Goal: Download file/media

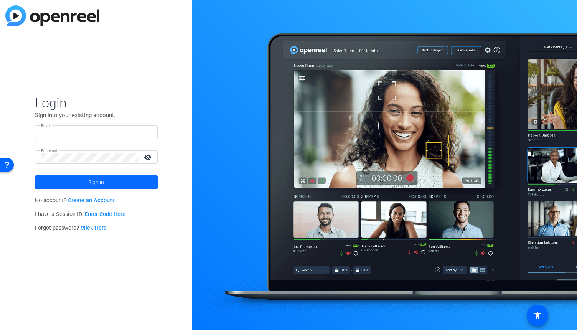
type input "webmaster@arizonalawgroup.com"
click at [111, 180] on span at bounding box center [96, 182] width 123 height 18
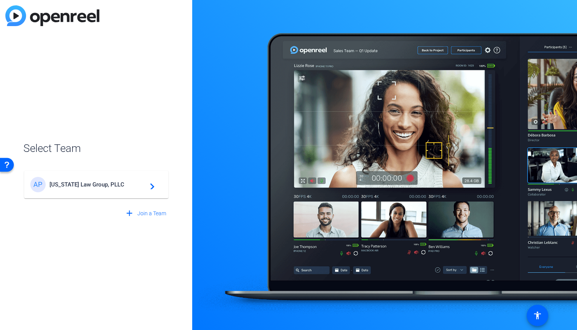
click at [119, 188] on div "AP Arizona Law Group, PLLC navigate_next" at bounding box center [96, 184] width 132 height 15
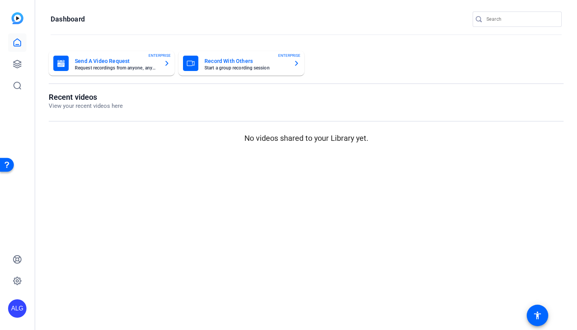
click at [112, 65] on mat-card-title "Send A Video Request" at bounding box center [116, 60] width 83 height 9
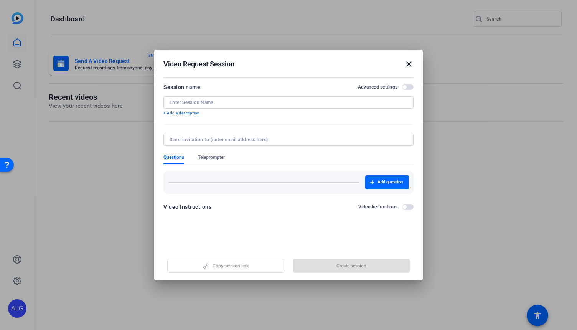
click at [0, 0] on mat-icon "close" at bounding box center [0, 0] width 0 height 0
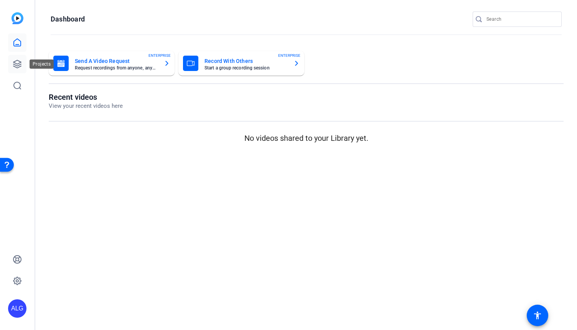
click at [13, 64] on icon at bounding box center [17, 64] width 8 height 8
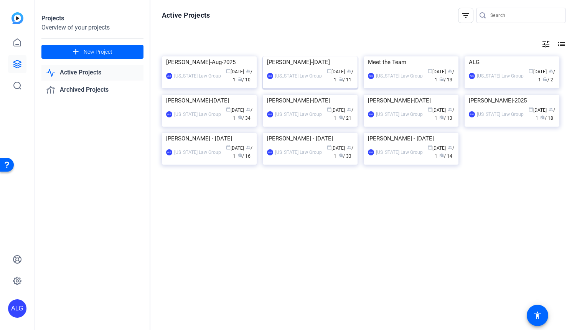
click at [307, 56] on img at bounding box center [310, 56] width 95 height 0
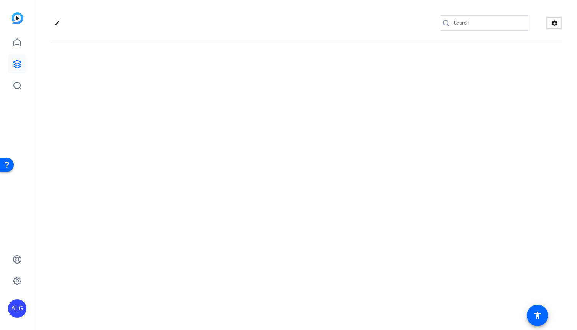
click at [307, 78] on div "edit settings" at bounding box center [306, 165] width 542 height 330
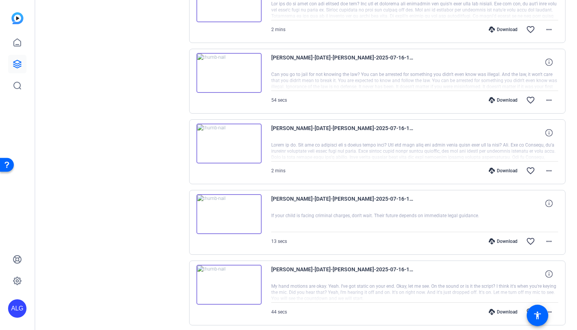
scroll to position [519, 0]
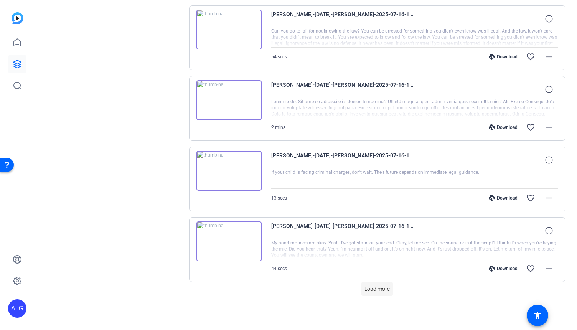
click at [371, 291] on span "Load more" at bounding box center [376, 289] width 25 height 8
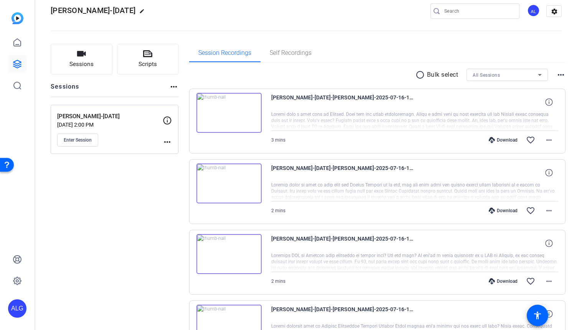
scroll to position [0, 0]
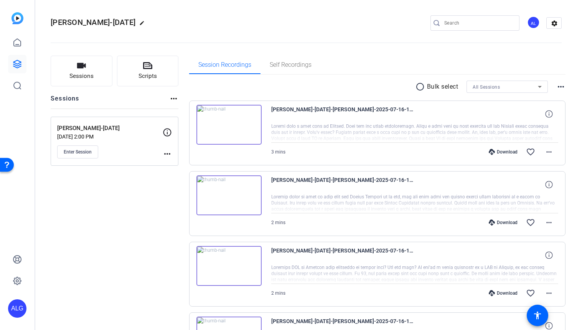
click at [365, 18] on div "Howard-July2025 edit AL settings" at bounding box center [306, 23] width 511 height 12
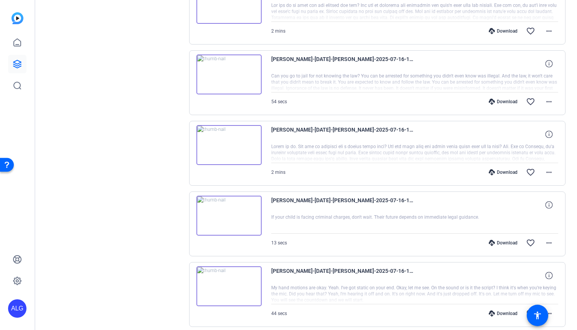
scroll to position [575, 0]
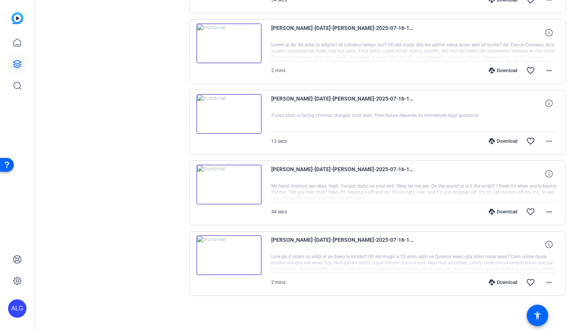
click at [496, 283] on div "Download" at bounding box center [503, 282] width 36 height 6
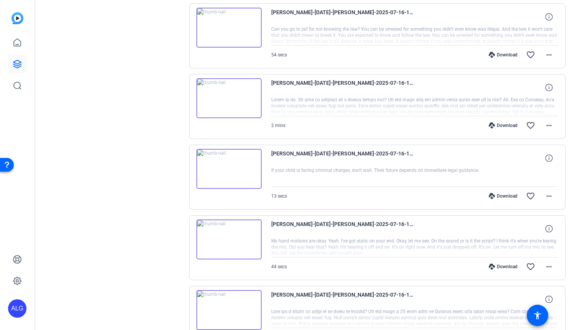
scroll to position [513, 0]
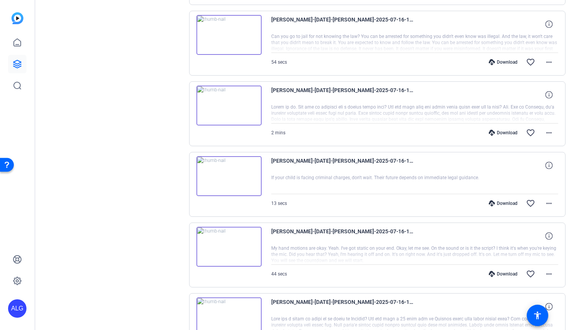
click at [494, 275] on div "Download" at bounding box center [503, 274] width 36 height 6
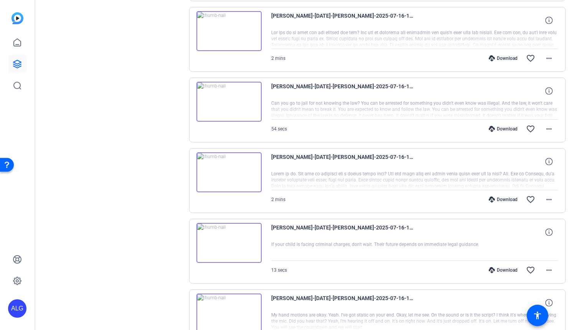
scroll to position [444, 0]
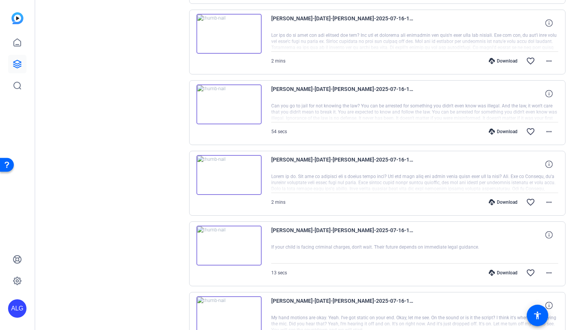
click at [494, 274] on div "Download" at bounding box center [503, 273] width 36 height 6
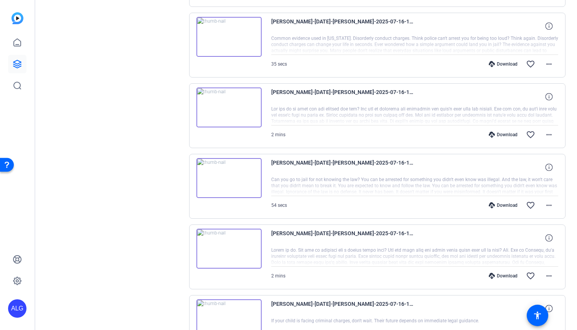
scroll to position [370, 0]
click at [494, 273] on div "Download" at bounding box center [503, 276] width 36 height 6
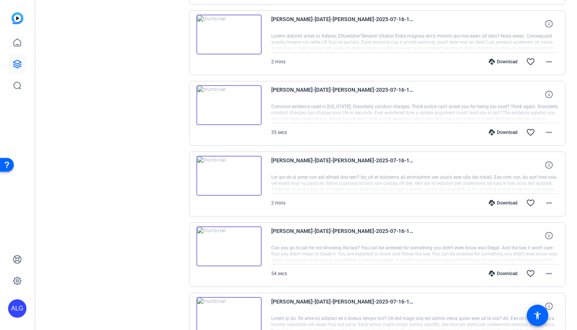
scroll to position [297, 0]
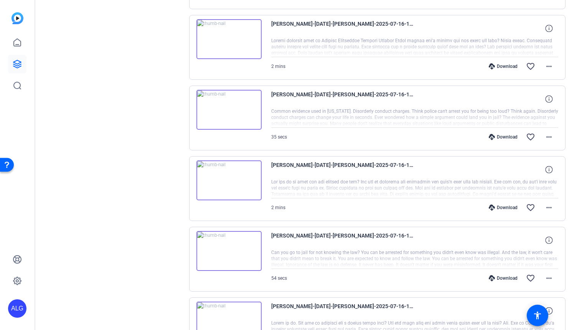
click at [502, 279] on div "Download" at bounding box center [503, 278] width 36 height 6
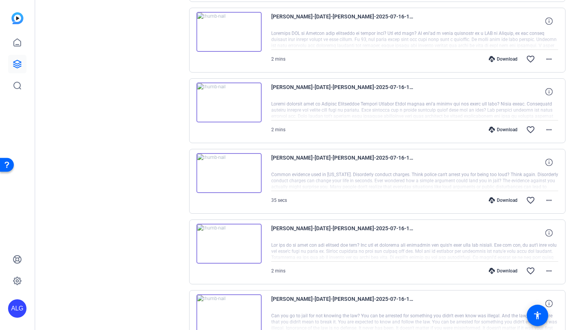
scroll to position [232, 0]
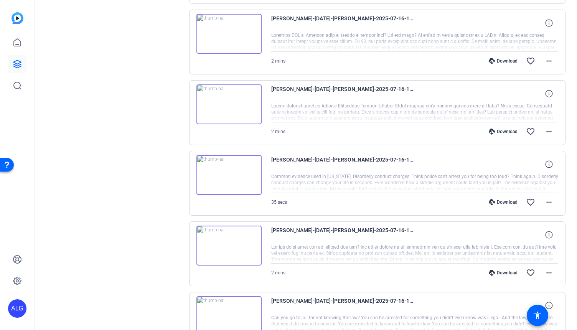
click at [502, 275] on div "Download" at bounding box center [503, 273] width 36 height 6
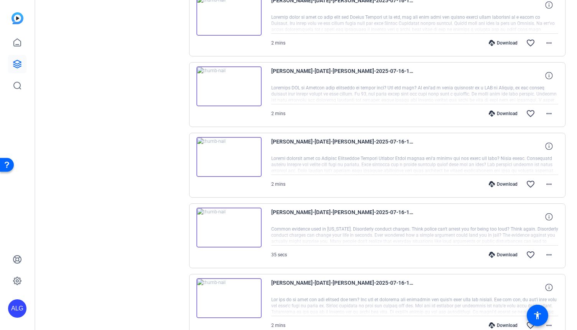
scroll to position [161, 0]
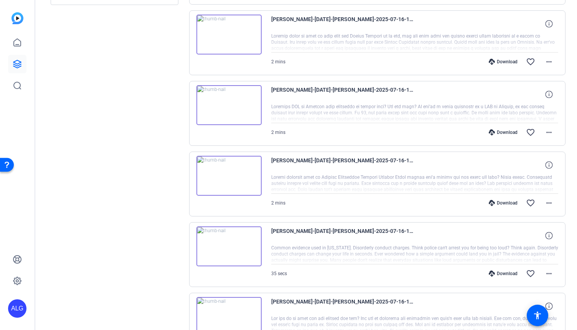
click at [502, 275] on div "Download" at bounding box center [503, 273] width 36 height 6
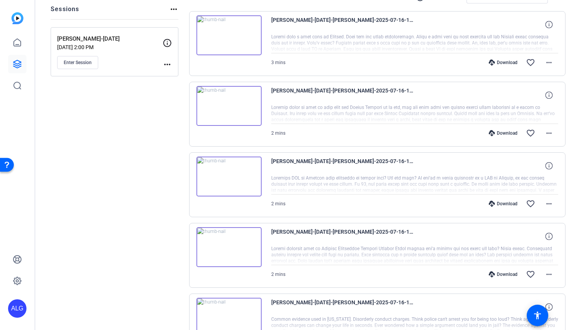
scroll to position [86, 0]
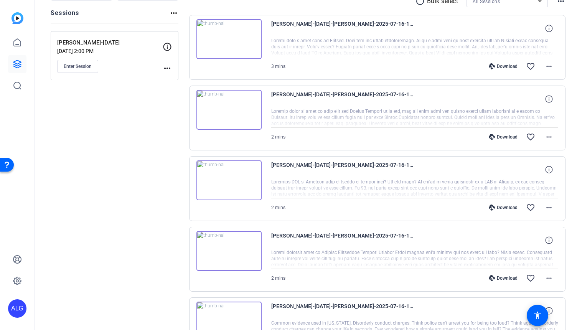
click at [503, 280] on div "Download" at bounding box center [503, 278] width 36 height 6
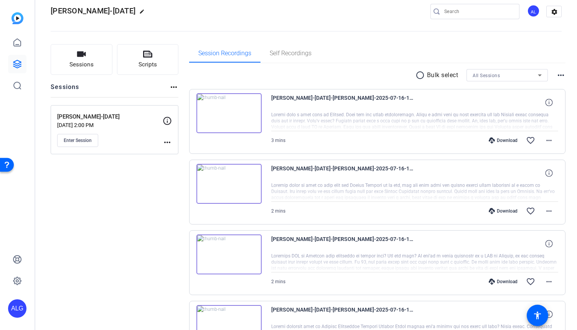
scroll to position [11, 0]
click at [503, 280] on div "Download" at bounding box center [503, 282] width 36 height 6
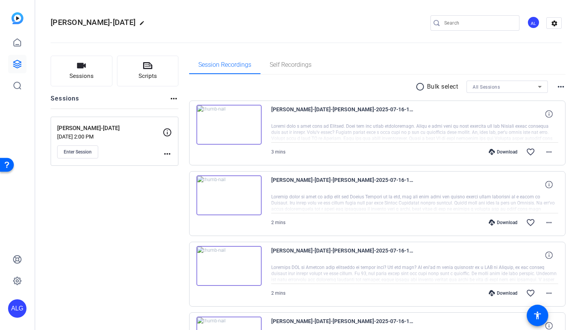
click at [501, 220] on div "Download" at bounding box center [503, 222] width 36 height 6
click at [500, 152] on div "Download" at bounding box center [503, 152] width 36 height 6
click at [84, 74] on span "Sessions" at bounding box center [81, 76] width 24 height 9
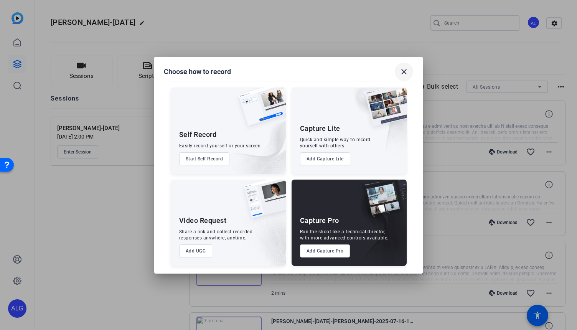
click at [400, 71] on mat-icon "close" at bounding box center [403, 71] width 9 height 9
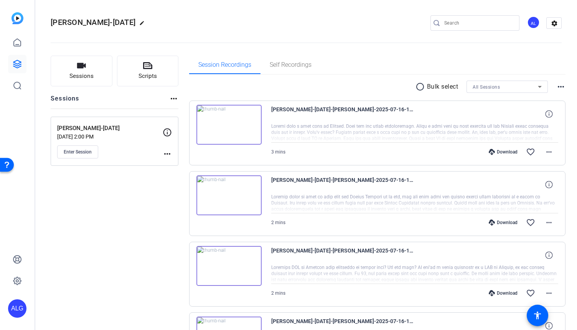
click at [80, 131] on p "Howard-July2025" at bounding box center [109, 128] width 105 height 9
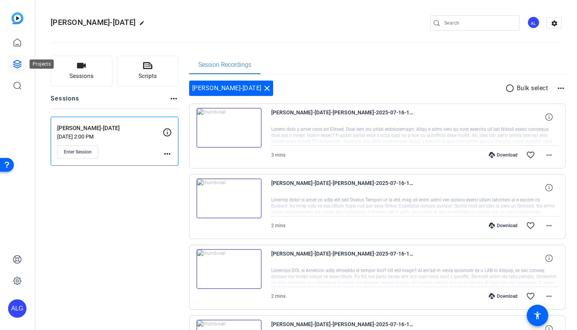
click at [14, 67] on icon at bounding box center [17, 63] width 9 height 9
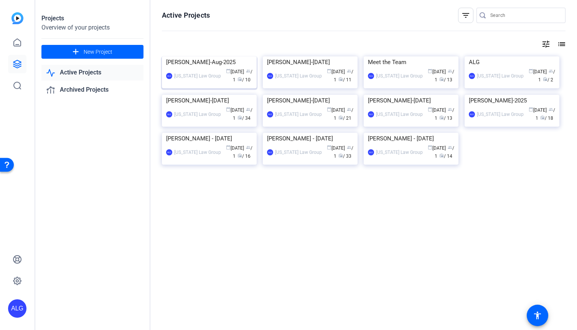
click at [217, 56] on img at bounding box center [209, 56] width 95 height 0
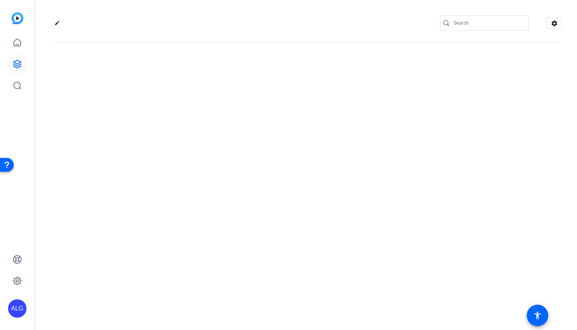
click at [217, 90] on div "edit settings" at bounding box center [306, 165] width 542 height 330
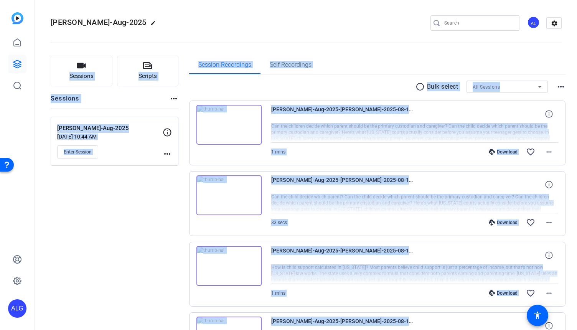
click at [560, 63] on div "Session Recordings Self Recordings" at bounding box center [377, 65] width 377 height 18
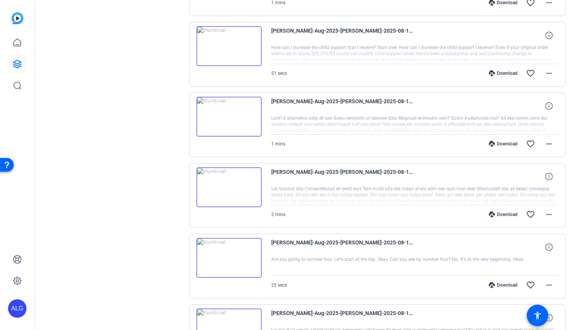
scroll to position [505, 0]
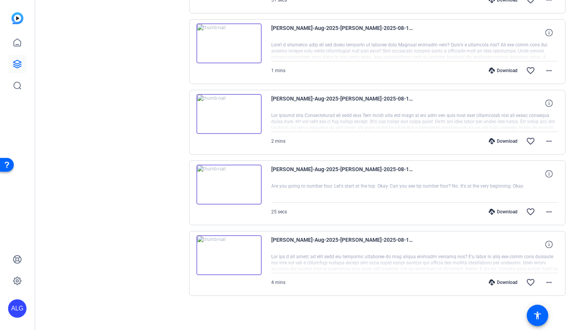
click at [499, 283] on div "Download" at bounding box center [503, 282] width 36 height 6
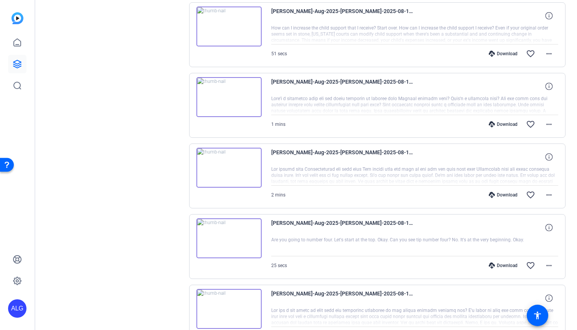
scroll to position [428, 0]
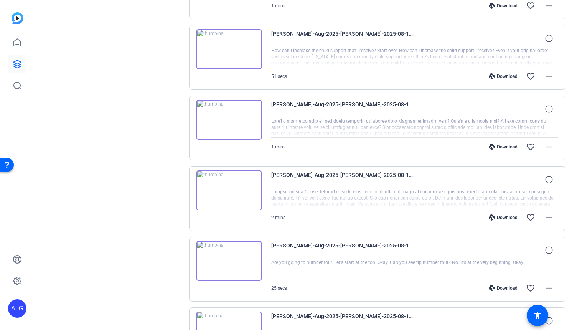
click at [498, 287] on div "Download" at bounding box center [503, 288] width 36 height 6
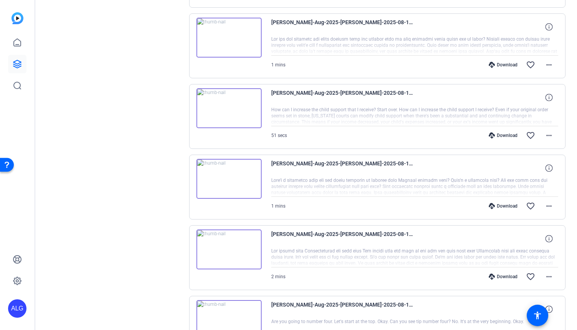
scroll to position [368, 0]
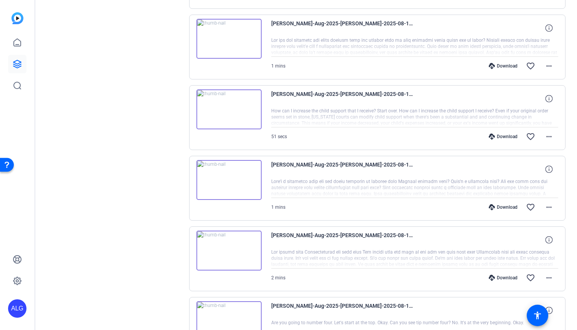
click at [499, 279] on div "Download" at bounding box center [503, 278] width 36 height 6
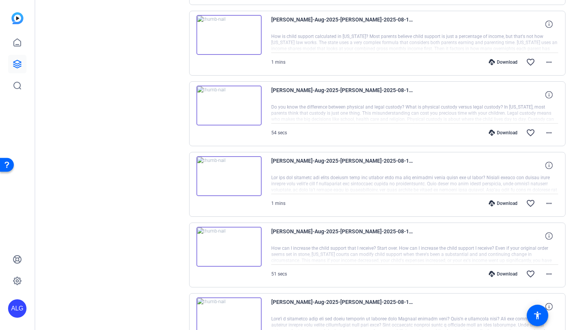
scroll to position [229, 0]
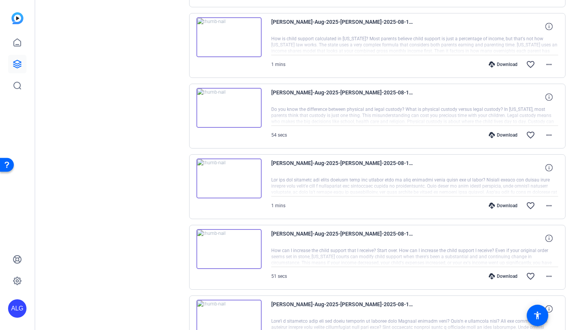
click at [490, 283] on div "Download favorite_border more_horiz" at bounding box center [457, 276] width 201 height 18
click at [501, 275] on div "Download" at bounding box center [503, 276] width 36 height 6
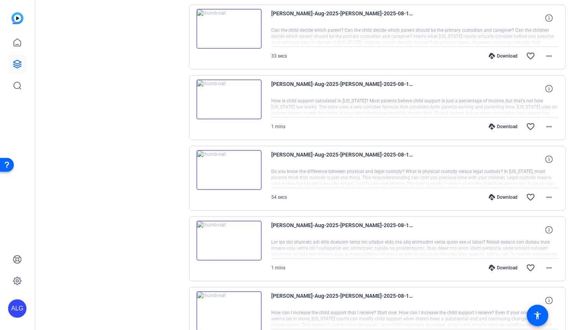
scroll to position [158, 0]
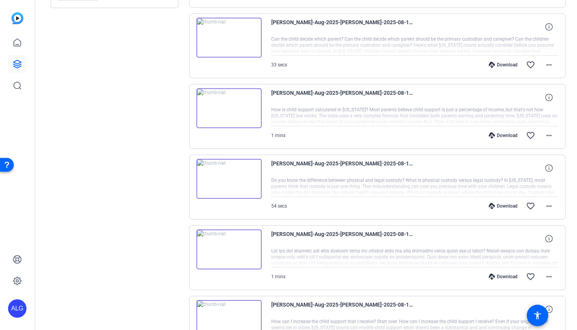
click at [501, 275] on div "Download" at bounding box center [503, 277] width 36 height 6
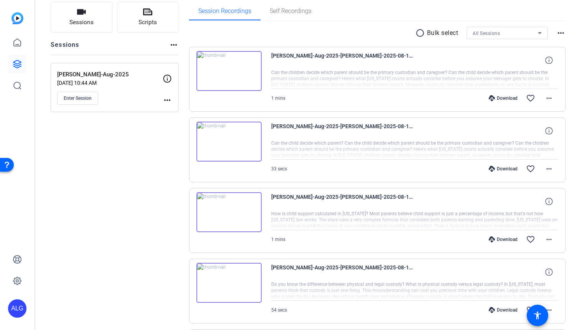
scroll to position [53, 0]
click at [504, 308] on div "Download" at bounding box center [503, 311] width 36 height 6
click at [0, 0] on mat-sidenav-container "ALG Scott-Aug-2025 edit AL settings Sessions Scripts Sessions more_horiz Scott-…" at bounding box center [288, 165] width 577 height 330
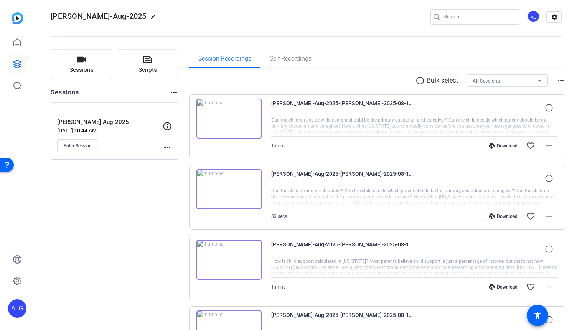
scroll to position [2, 0]
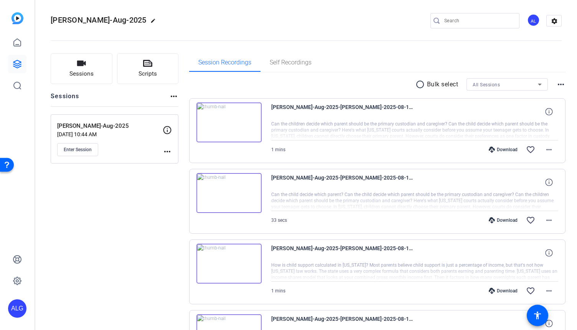
click at [496, 290] on div "Download" at bounding box center [503, 291] width 36 height 6
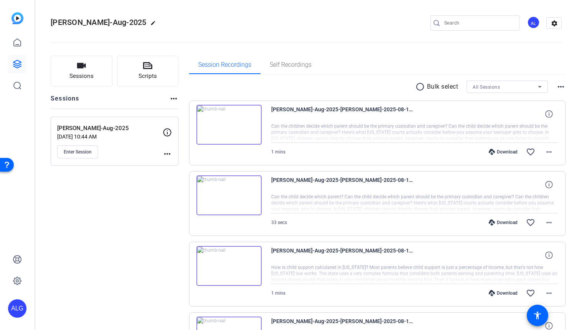
click at [354, 44] on openreel-divider-bar at bounding box center [306, 40] width 511 height 23
click at [502, 223] on div "Download" at bounding box center [503, 222] width 36 height 6
click at [505, 153] on div "Download" at bounding box center [503, 152] width 36 height 6
click at [272, 26] on div "Scott-Aug-2025 edit AL settings" at bounding box center [306, 23] width 511 height 12
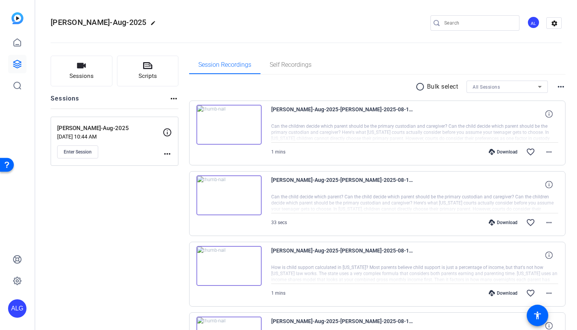
click at [352, 60] on div "Session Recordings Self Recordings" at bounding box center [377, 65] width 377 height 18
click at [444, 40] on openreel-divider-bar at bounding box center [306, 40] width 511 height 23
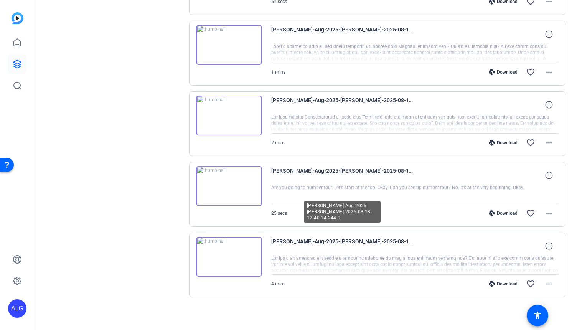
scroll to position [505, 0]
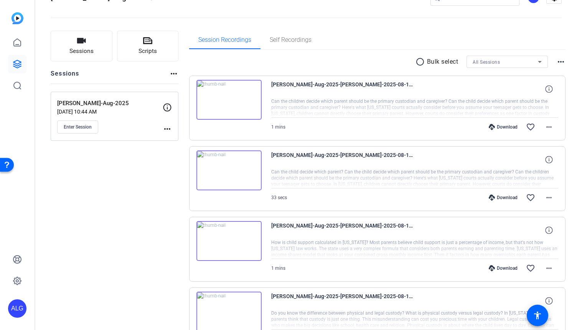
scroll to position [0, 0]
